Goal: Information Seeking & Learning: Find specific page/section

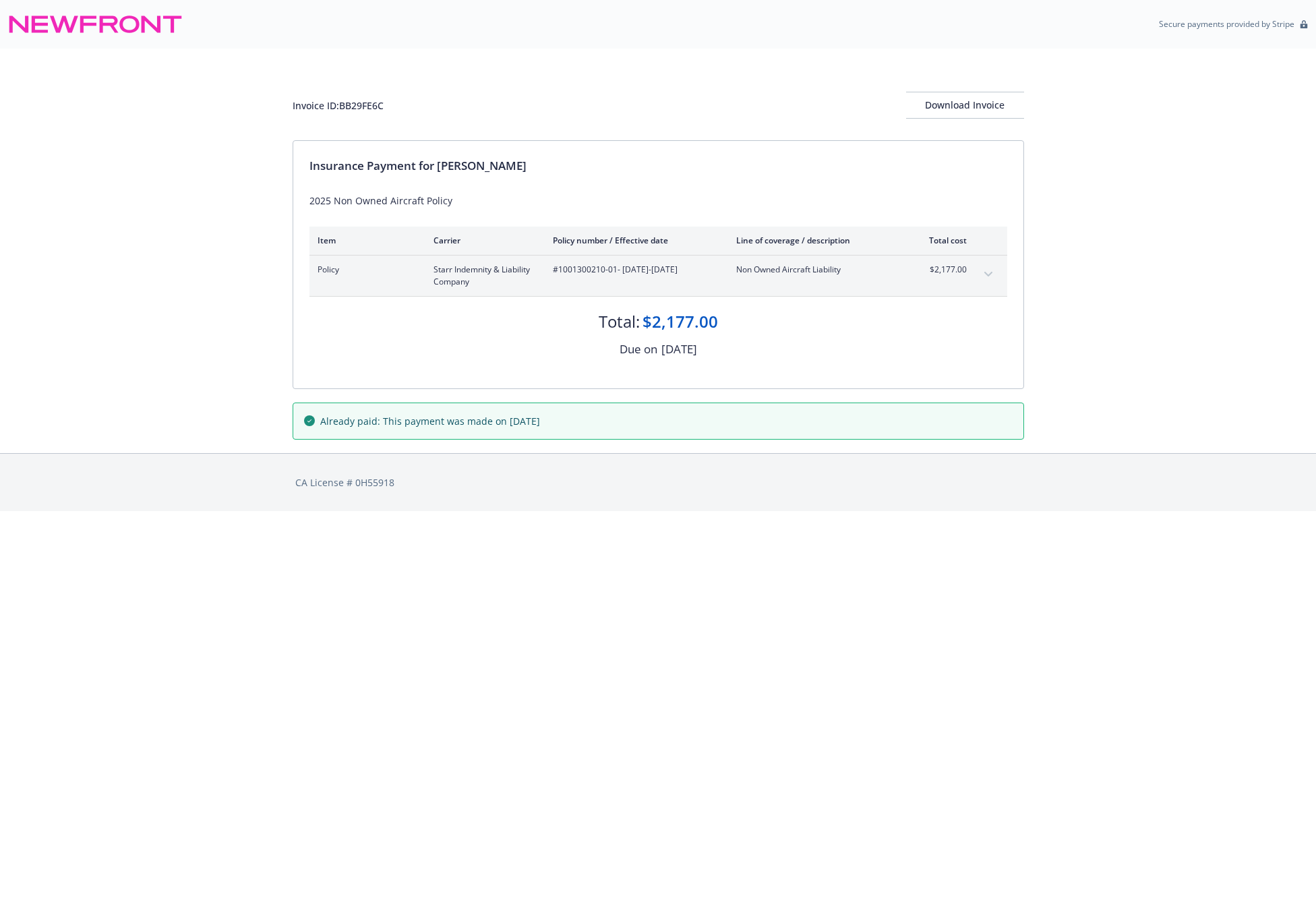
click at [986, 271] on icon "expand content" at bounding box center [988, 274] width 8 height 5
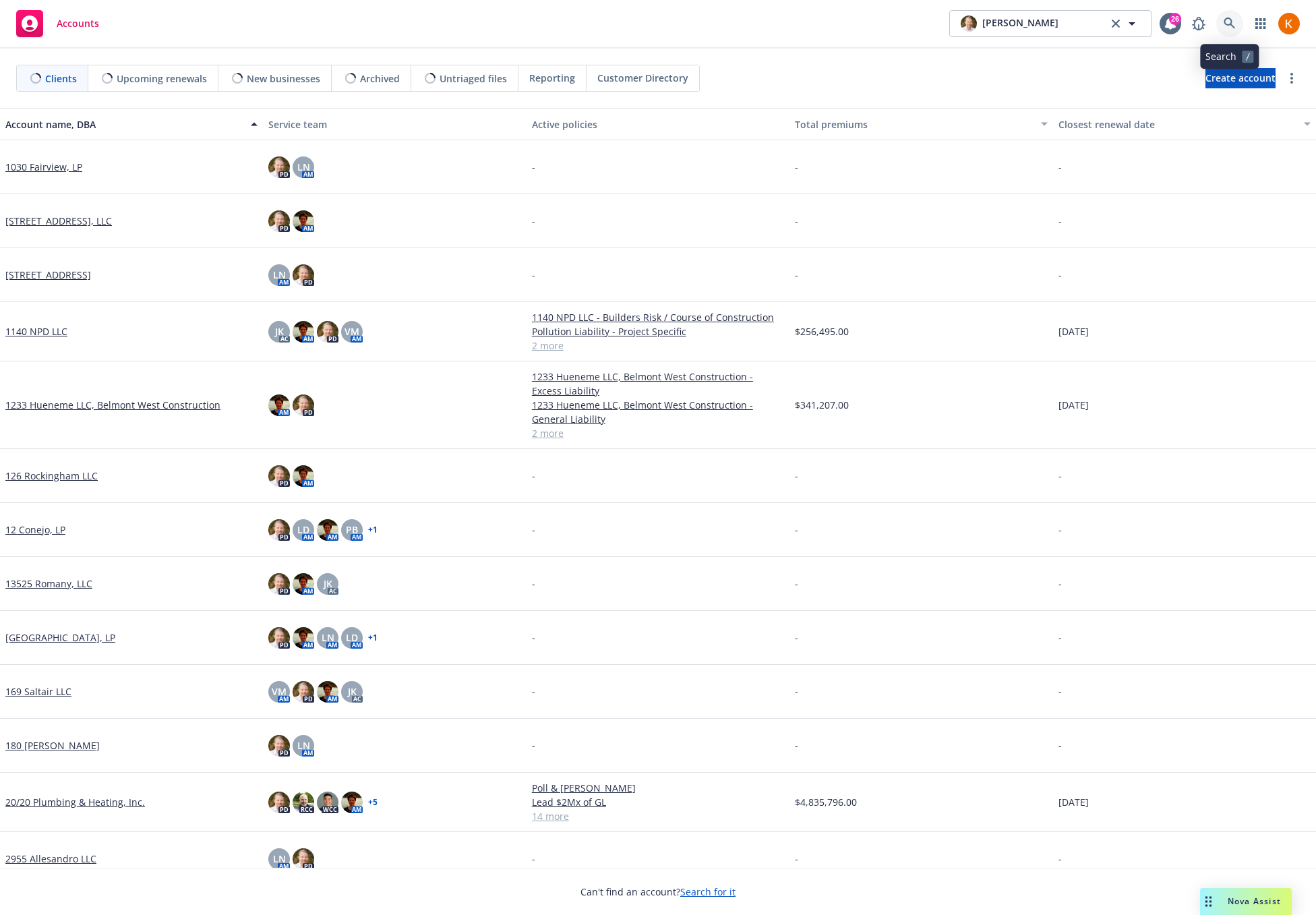
click at [1226, 24] on icon at bounding box center [1229, 23] width 12 height 12
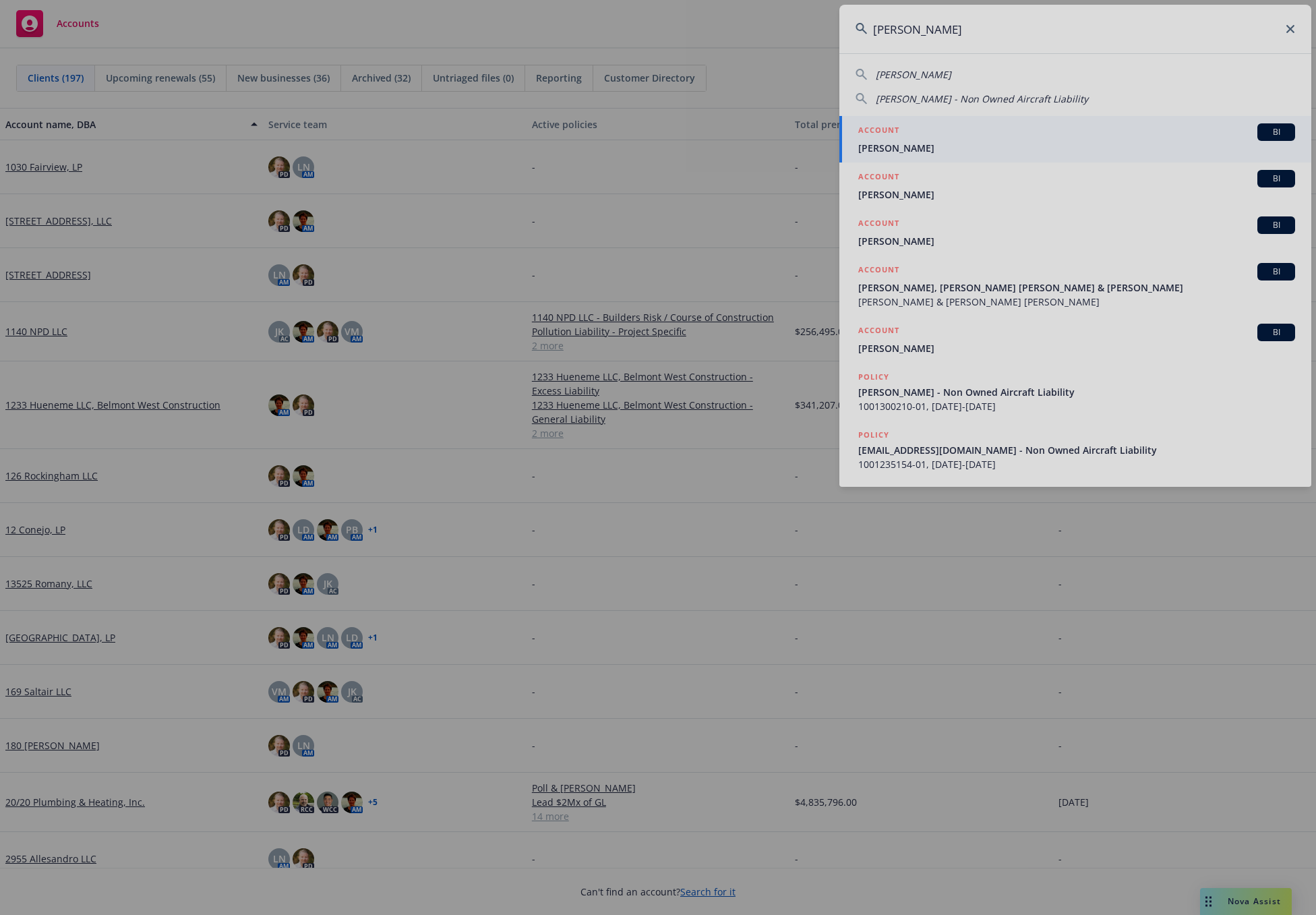
type input "hua xing"
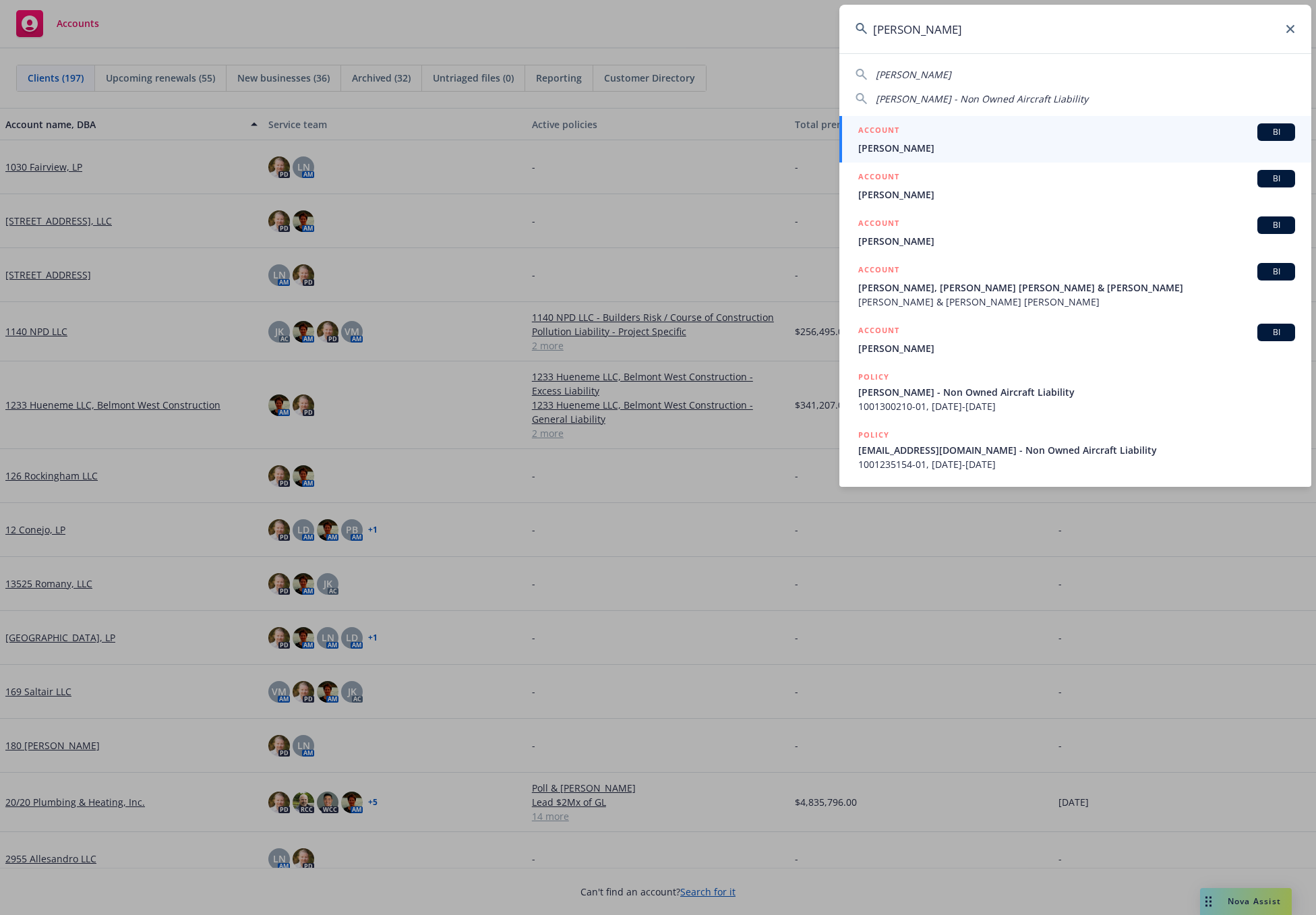
click at [940, 133] on div "ACCOUNT BI" at bounding box center [1077, 132] width 437 height 18
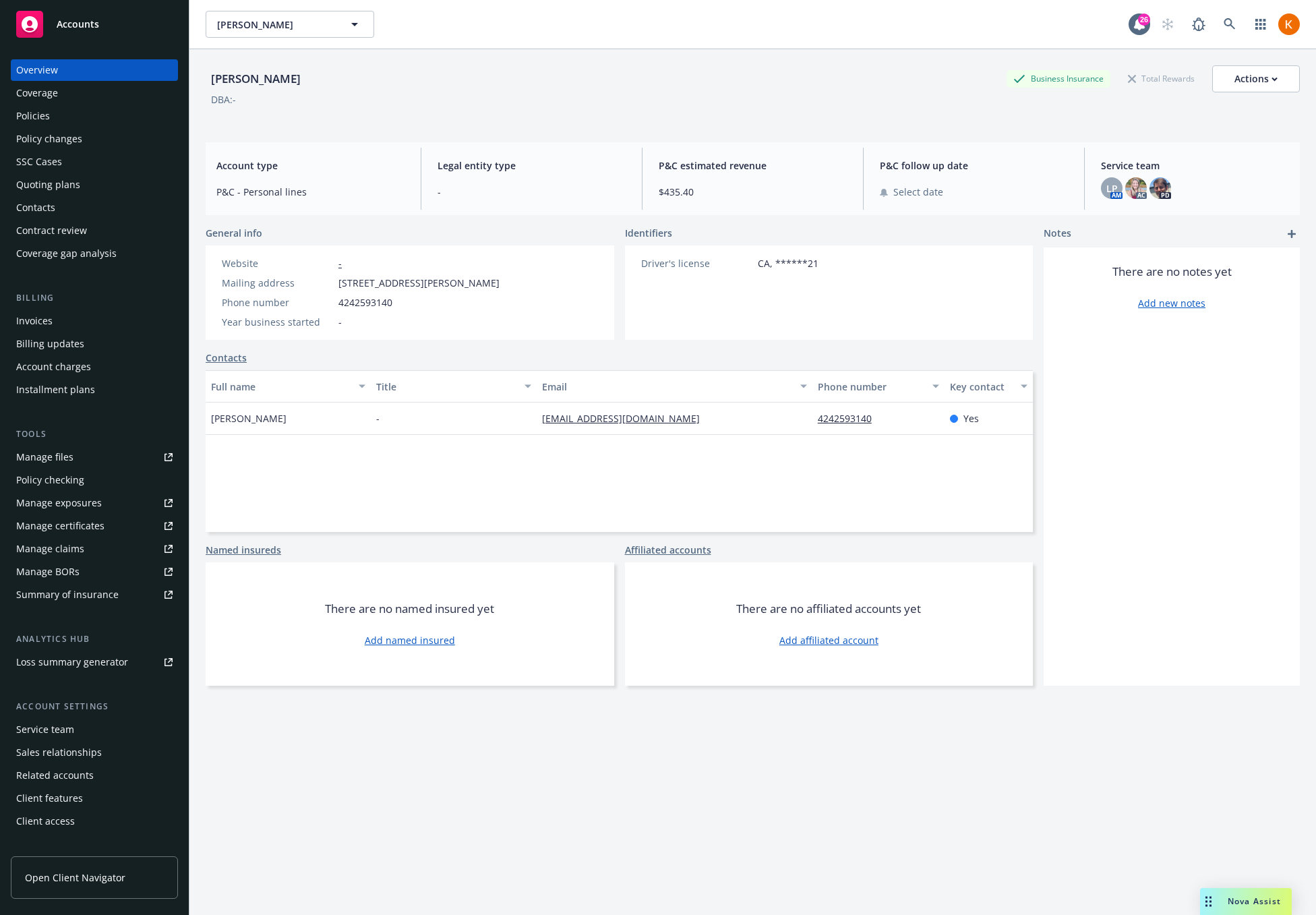
click at [70, 319] on div "Invoices" at bounding box center [94, 321] width 157 height 22
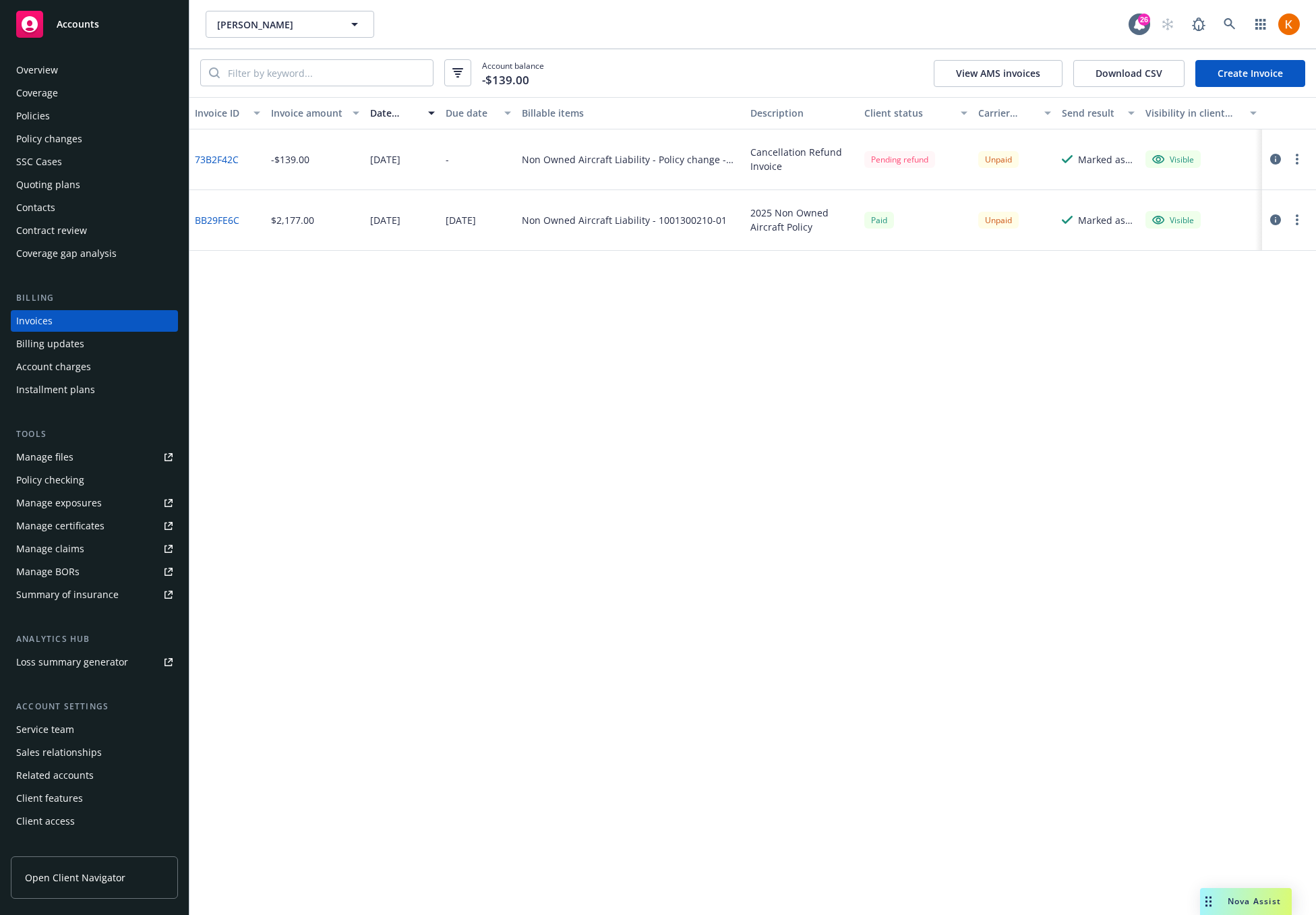
click at [1301, 220] on button "button" at bounding box center [1298, 220] width 16 height 16
click at [1295, 222] on icon "button" at bounding box center [1297, 220] width 3 height 11
click at [220, 221] on link "BB29FE6C" at bounding box center [217, 220] width 44 height 14
click at [1280, 220] on icon "button" at bounding box center [1276, 220] width 11 height 11
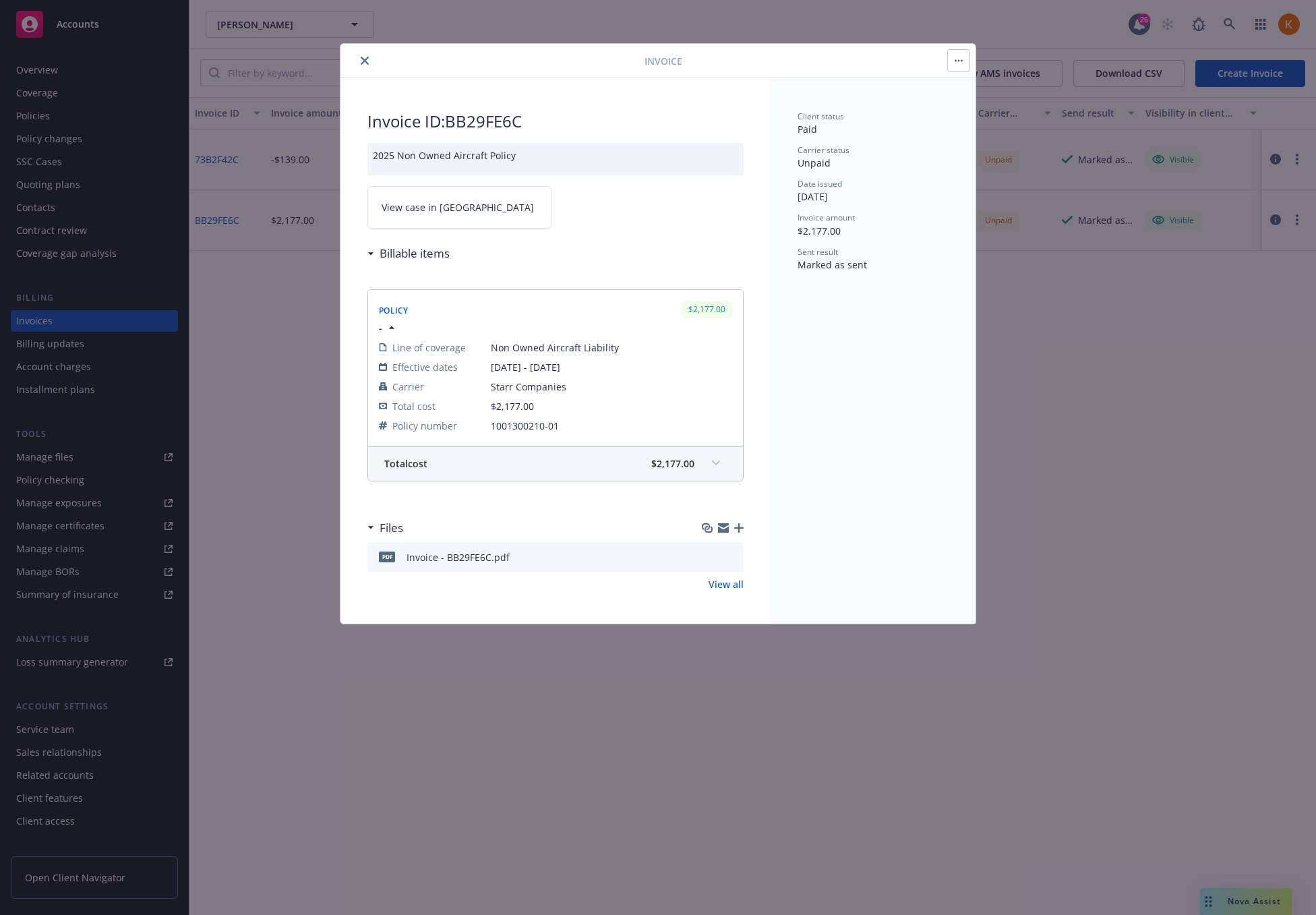
click at [732, 556] on icon "preview file" at bounding box center [731, 556] width 12 height 10
click at [733, 584] on link "View all" at bounding box center [726, 584] width 35 height 14
